Goal: Check status

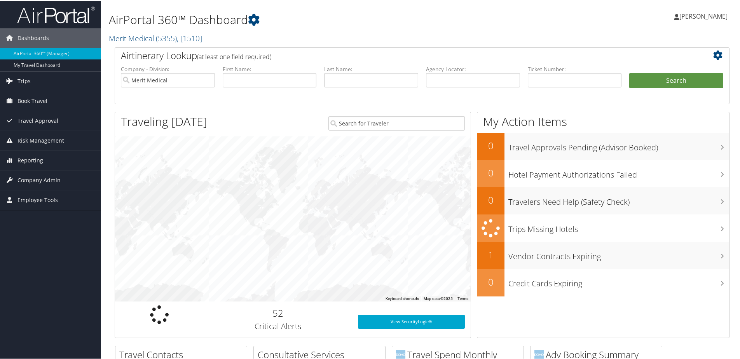
click at [30, 77] on span "Trips" at bounding box center [23, 80] width 13 height 19
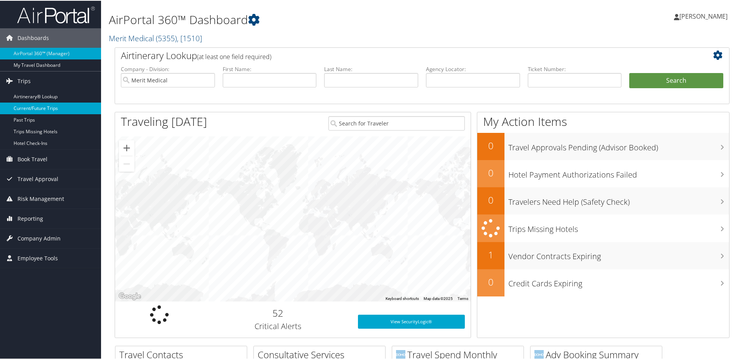
click at [41, 105] on link "Current/Future Trips" at bounding box center [50, 108] width 101 height 12
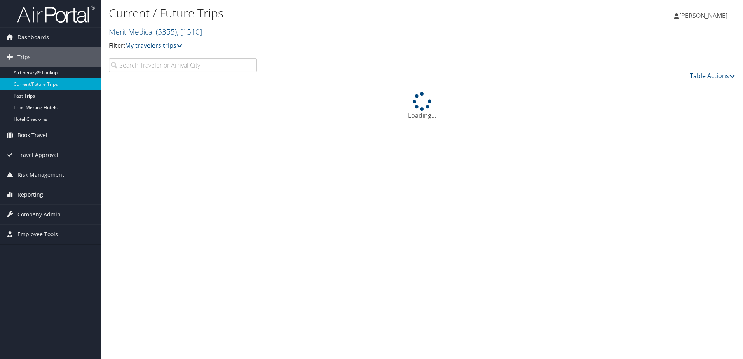
click at [185, 67] on input "search" at bounding box center [183, 65] width 148 height 14
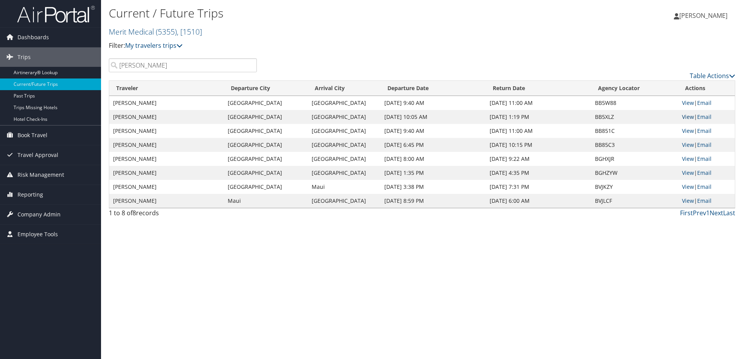
type input "Fred Lampropoulos"
click at [684, 115] on link "View" at bounding box center [688, 116] width 12 height 7
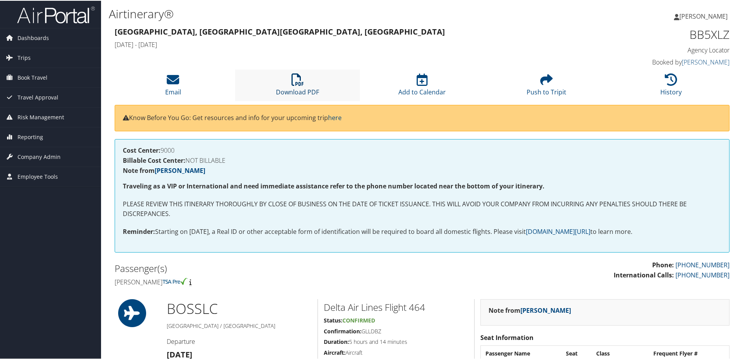
click at [298, 79] on icon at bounding box center [297, 79] width 12 height 12
drag, startPoint x: 296, startPoint y: 128, endPoint x: 298, endPoint y: 151, distance: 23.1
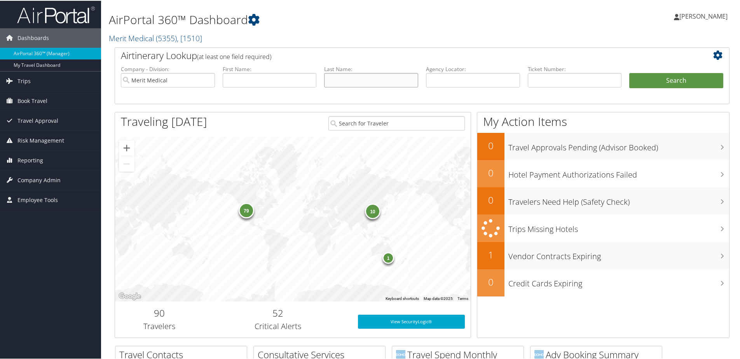
drag, startPoint x: 356, startPoint y: 80, endPoint x: 359, endPoint y: 84, distance: 4.1
click at [356, 80] on input "text" at bounding box center [371, 79] width 94 height 14
type input "Lampropoulos"
click at [270, 80] on input "text" at bounding box center [270, 79] width 94 height 14
type input "Fred"
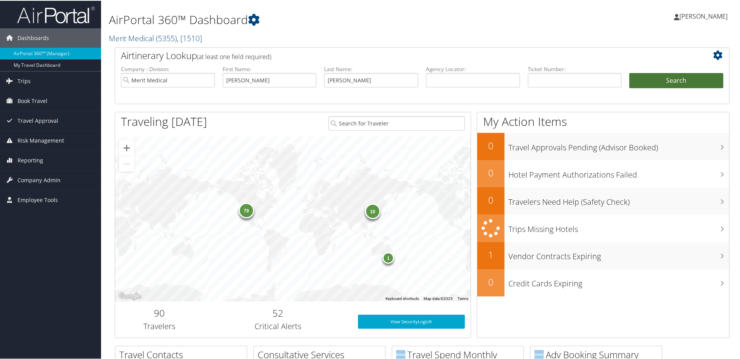
click at [681, 77] on button "Search" at bounding box center [676, 80] width 94 height 16
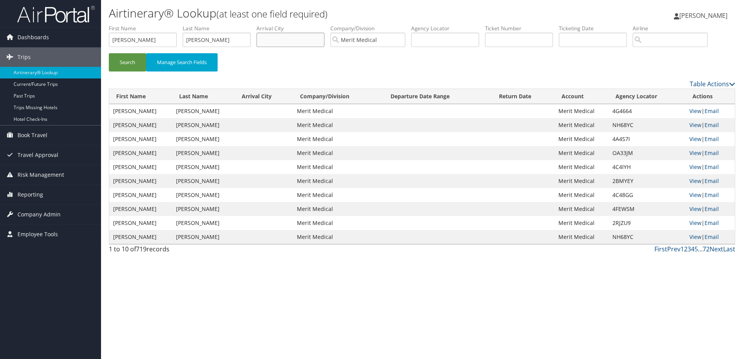
click at [316, 43] on input "text" at bounding box center [290, 40] width 68 height 14
type input "Boston"
click at [109, 53] on button "Search" at bounding box center [127, 62] width 37 height 18
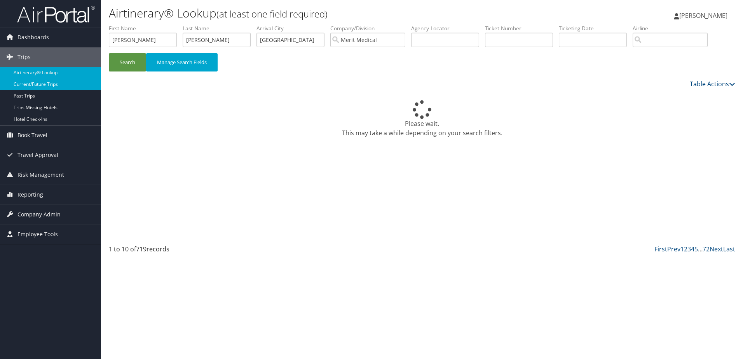
click at [41, 86] on link "Current/Future Trips" at bounding box center [50, 84] width 101 height 12
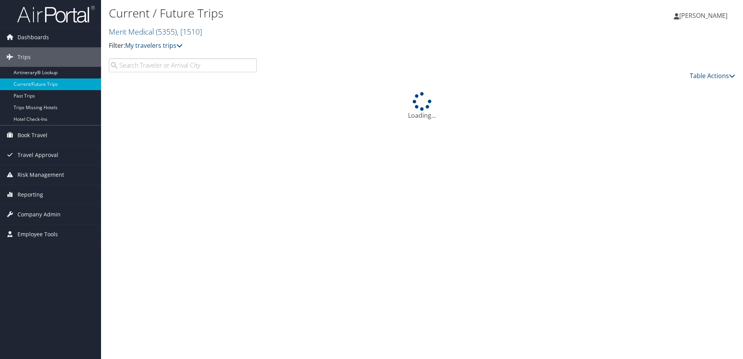
click at [175, 70] on input "search" at bounding box center [183, 65] width 148 height 14
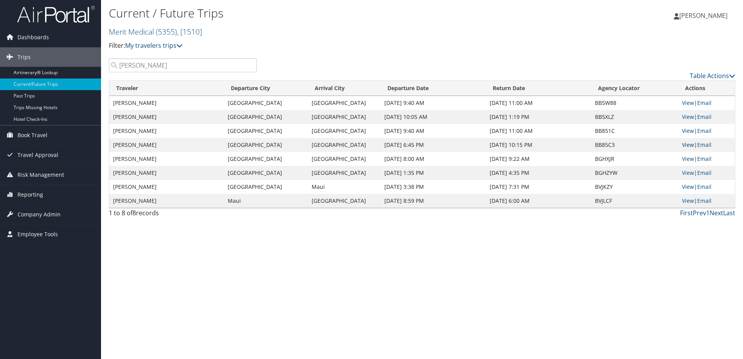
type input "Fred Lampropoulos"
click at [692, 148] on link "View" at bounding box center [688, 144] width 12 height 7
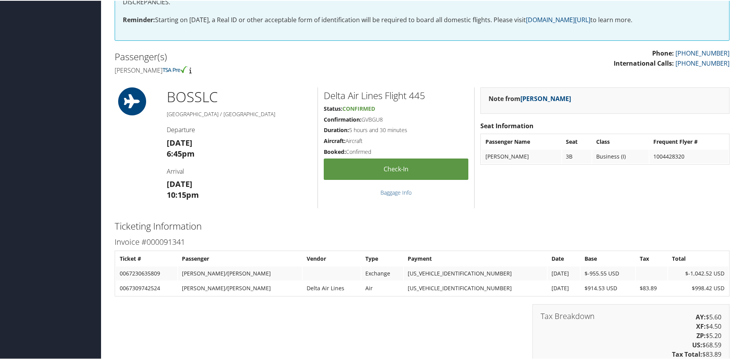
scroll to position [194, 0]
